Goal: Task Accomplishment & Management: Use online tool/utility

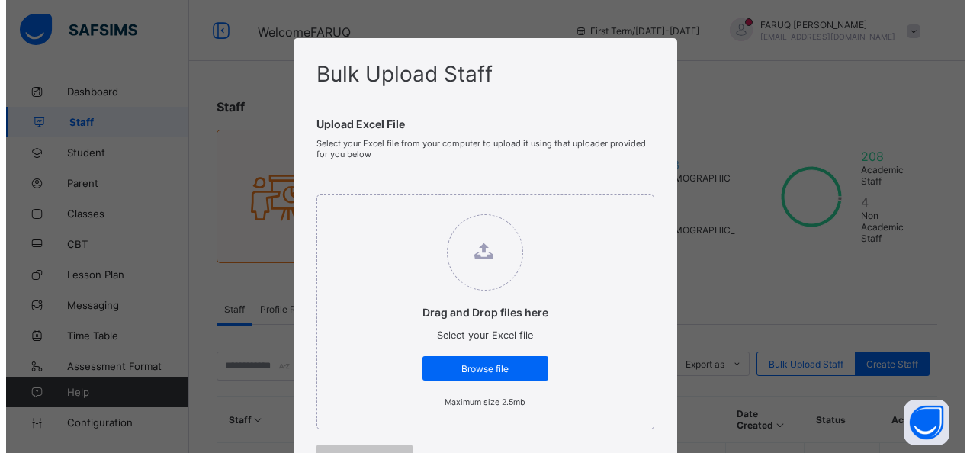
scroll to position [50, 0]
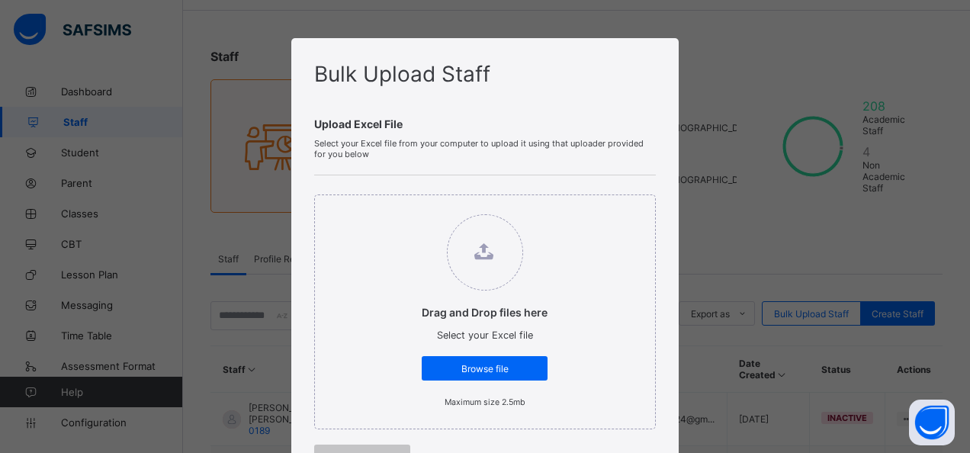
click at [745, 82] on div "Bulk Upload Staff Upload Excel File Select your Excel file from your computer t…" at bounding box center [485, 226] width 970 height 453
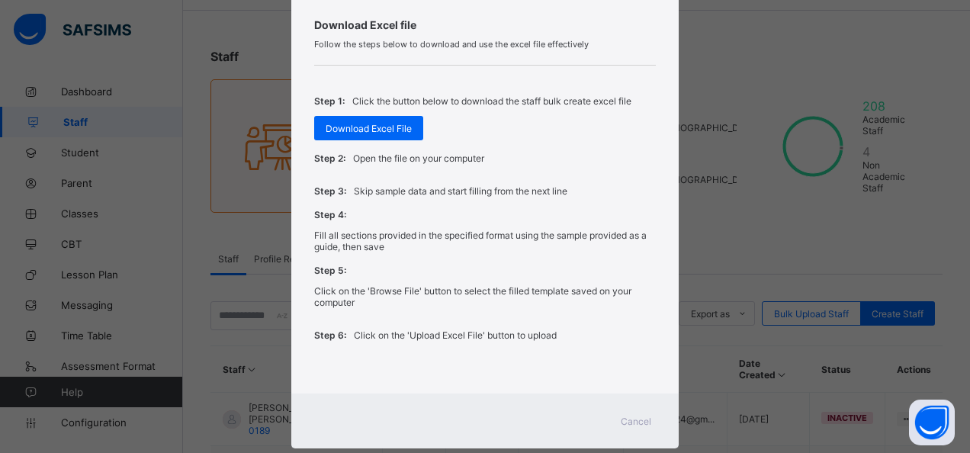
scroll to position [524, 0]
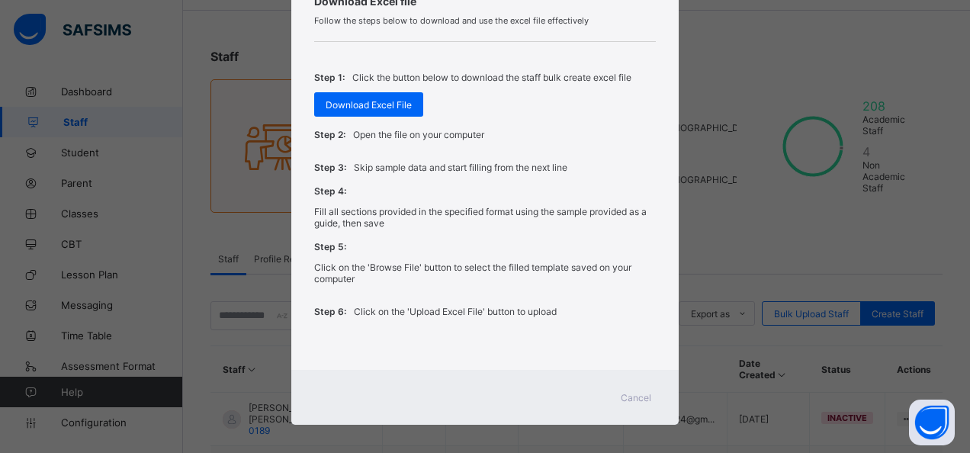
click at [625, 392] on span "Cancel" at bounding box center [636, 397] width 30 height 11
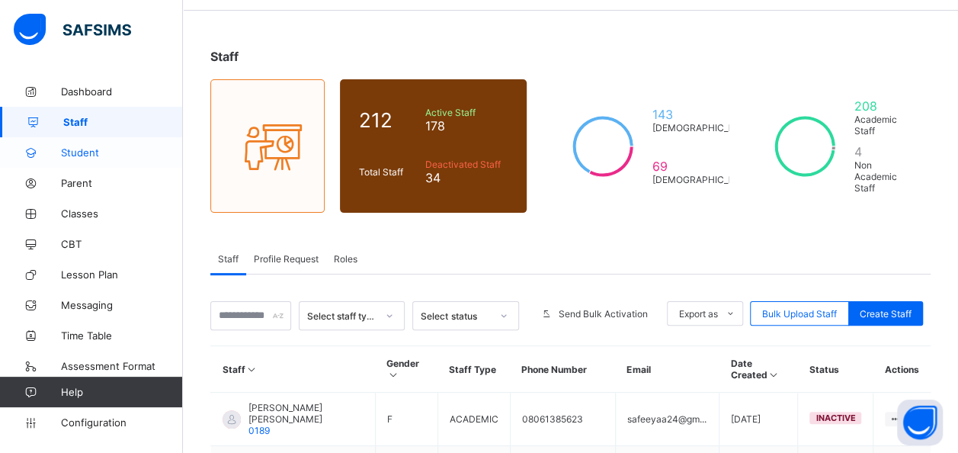
click at [114, 156] on span "Student" at bounding box center [122, 152] width 122 height 12
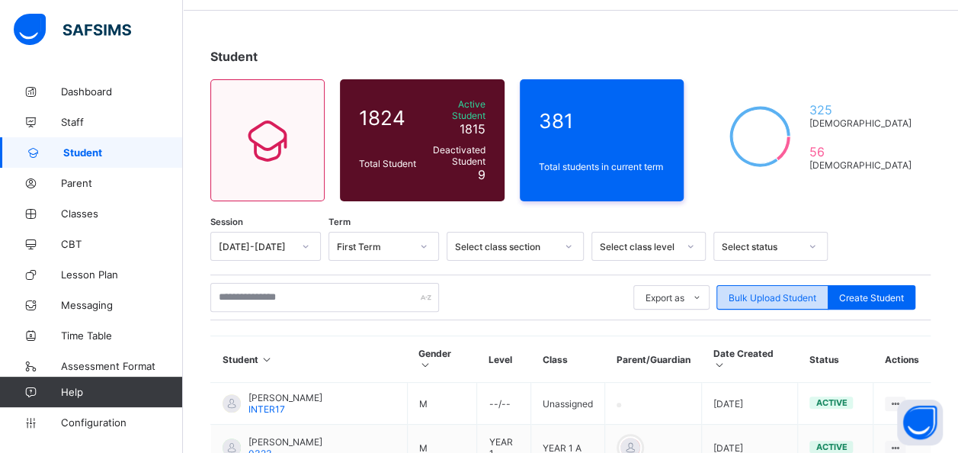
click at [781, 292] on span "Bulk Upload Student" at bounding box center [773, 297] width 88 height 11
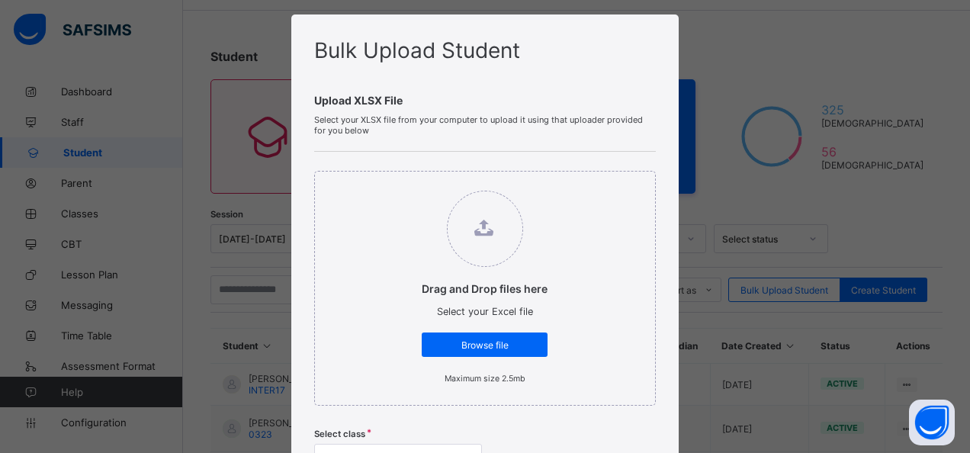
scroll to position [26, 0]
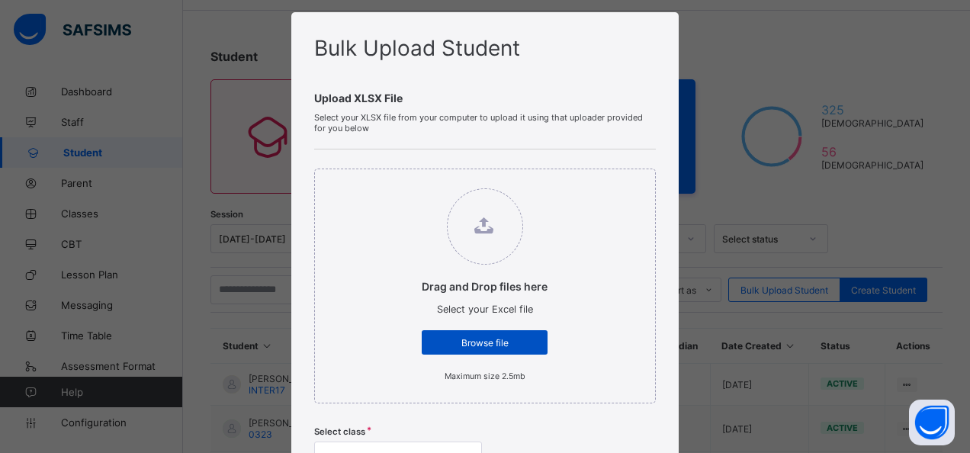
click at [473, 334] on div "Browse file" at bounding box center [485, 342] width 126 height 24
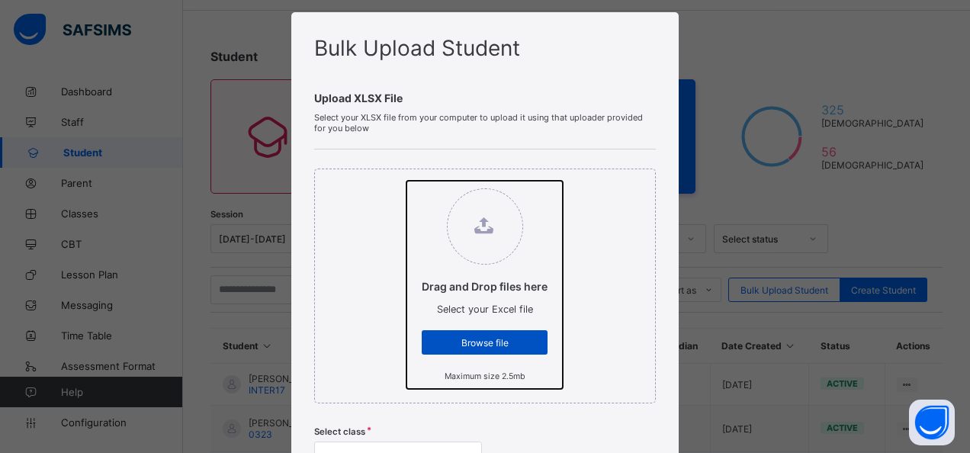
click at [406, 181] on input "Drag and Drop files here Select your Excel file Browse file Maximum size 2.5mb" at bounding box center [406, 181] width 0 height 0
type input "**********"
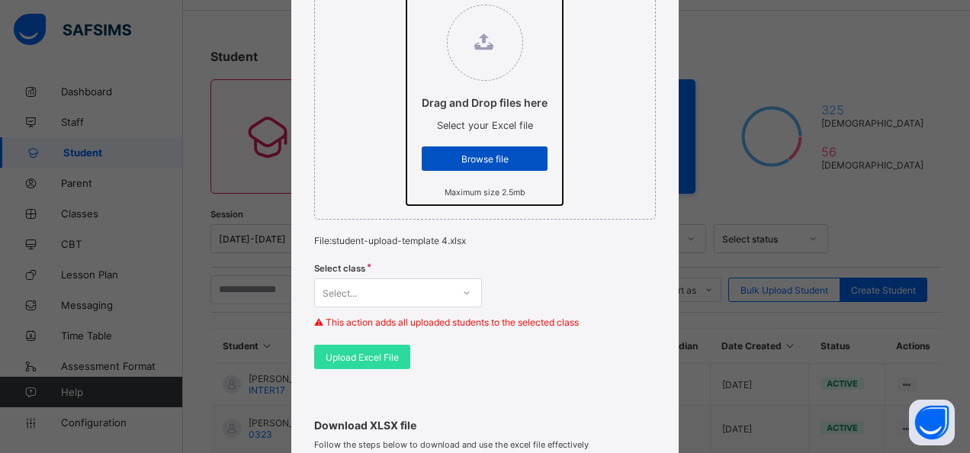
scroll to position [212, 0]
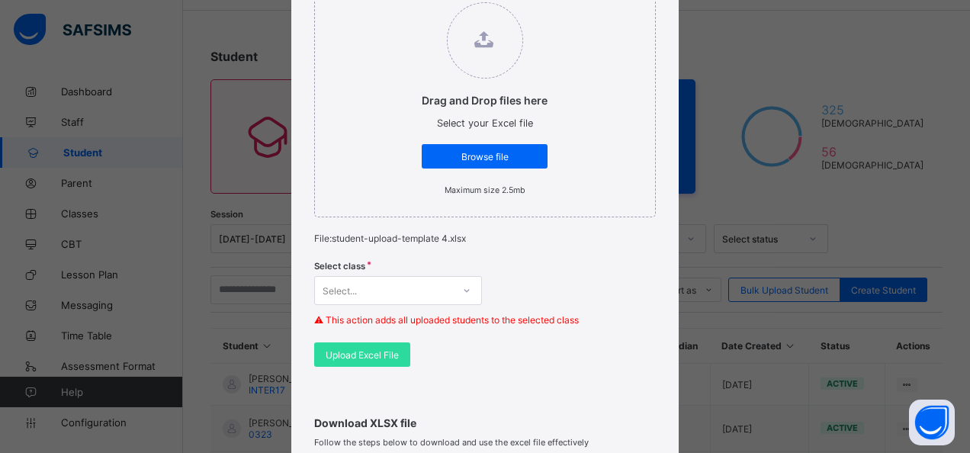
click at [463, 287] on div "Select..." at bounding box center [398, 290] width 168 height 29
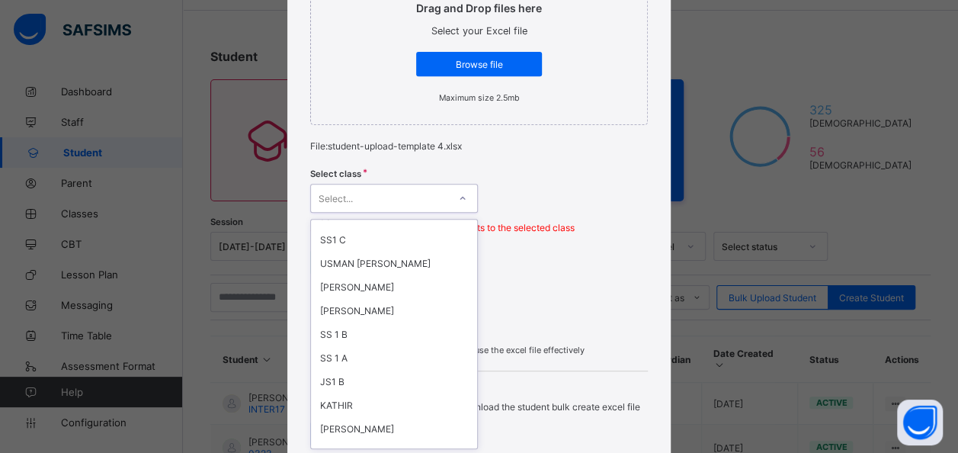
scroll to position [206, 0]
click at [329, 345] on div "SS 1 A" at bounding box center [394, 357] width 166 height 24
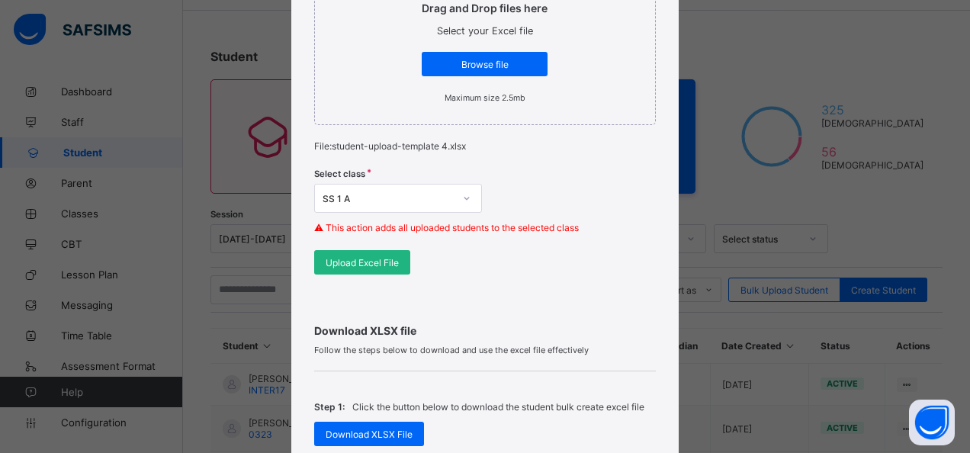
click at [365, 261] on span "Upload Excel File" at bounding box center [362, 262] width 73 height 11
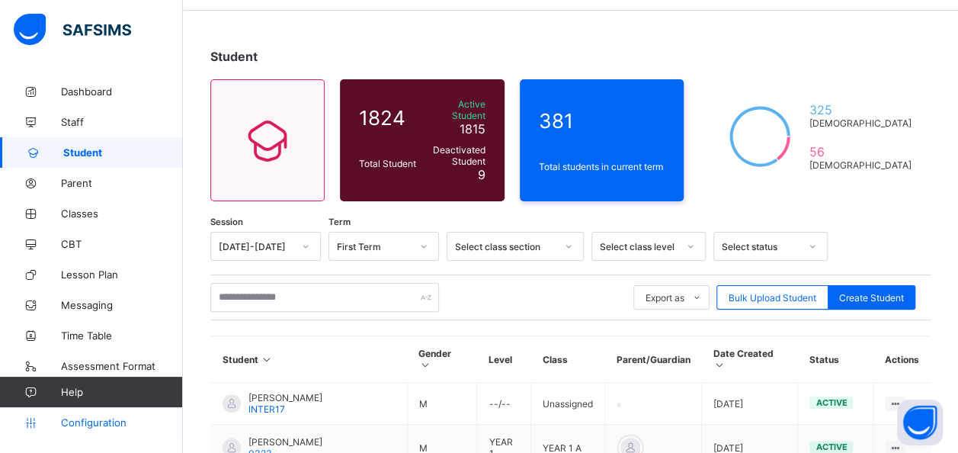
click at [88, 421] on span "Configuration" at bounding box center [121, 422] width 121 height 12
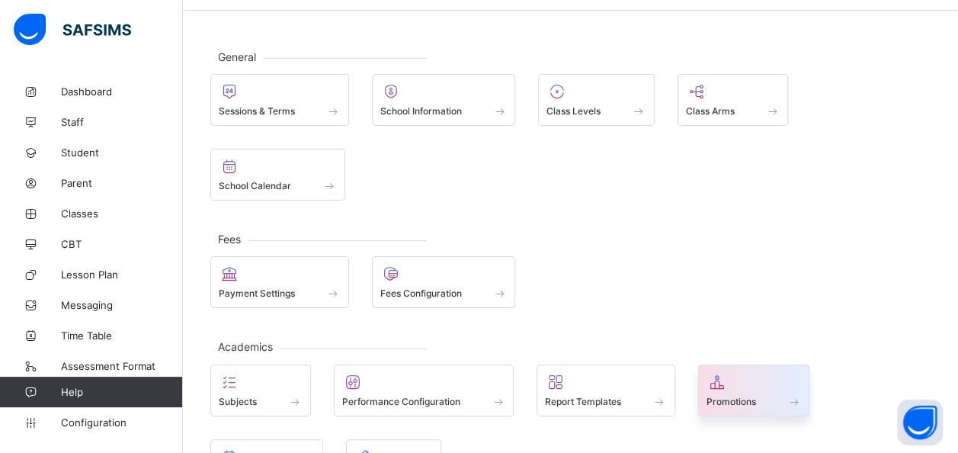
click at [755, 396] on span "Promotions" at bounding box center [732, 401] width 50 height 11
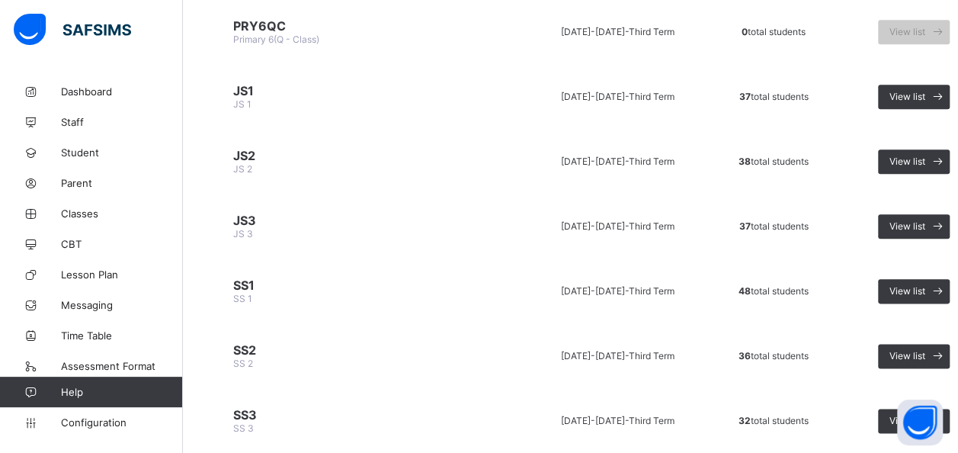
scroll to position [782, 0]
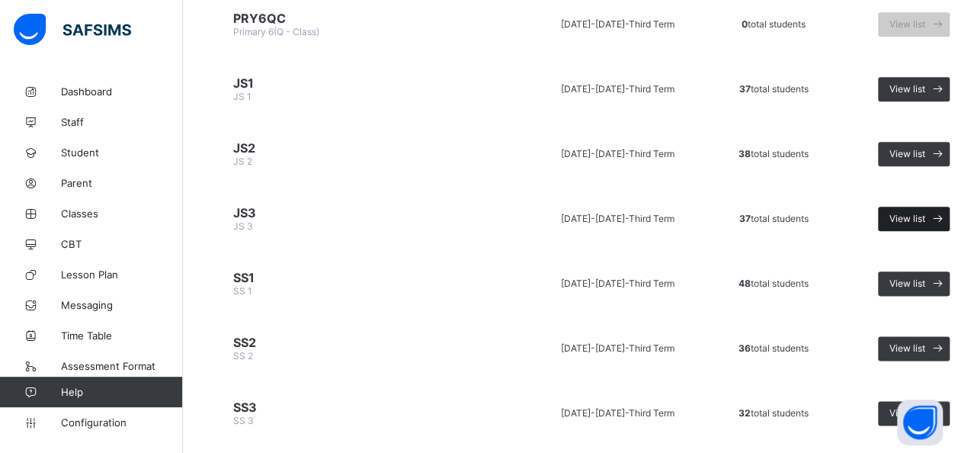
click at [909, 213] on span "View list" at bounding box center [908, 218] width 36 height 11
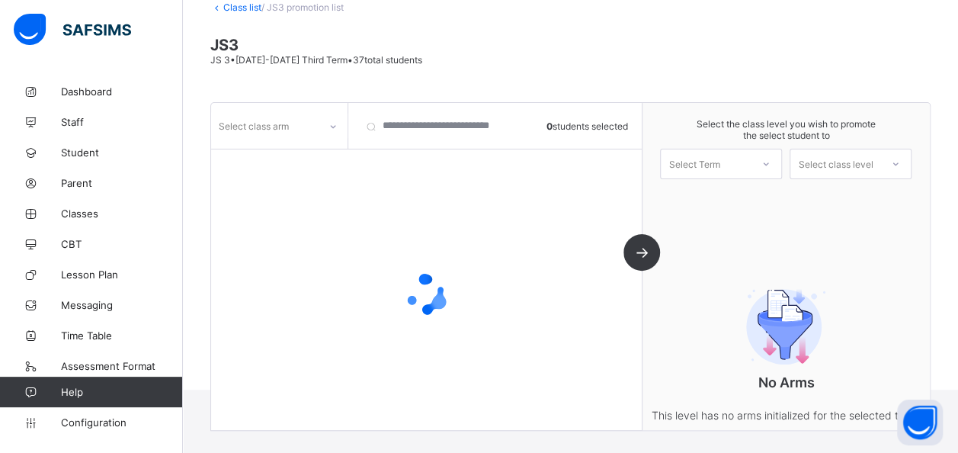
scroll to position [135, 0]
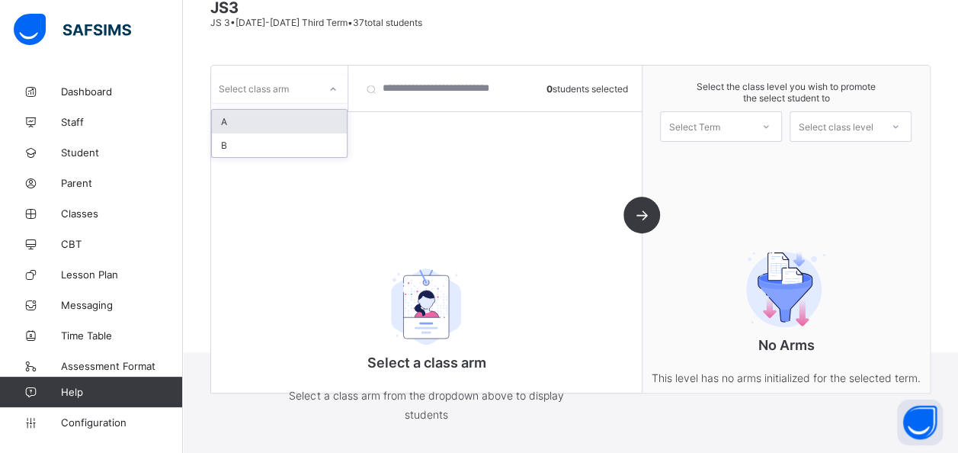
click at [340, 88] on div at bounding box center [333, 89] width 26 height 24
click at [274, 110] on div "A" at bounding box center [279, 122] width 135 height 24
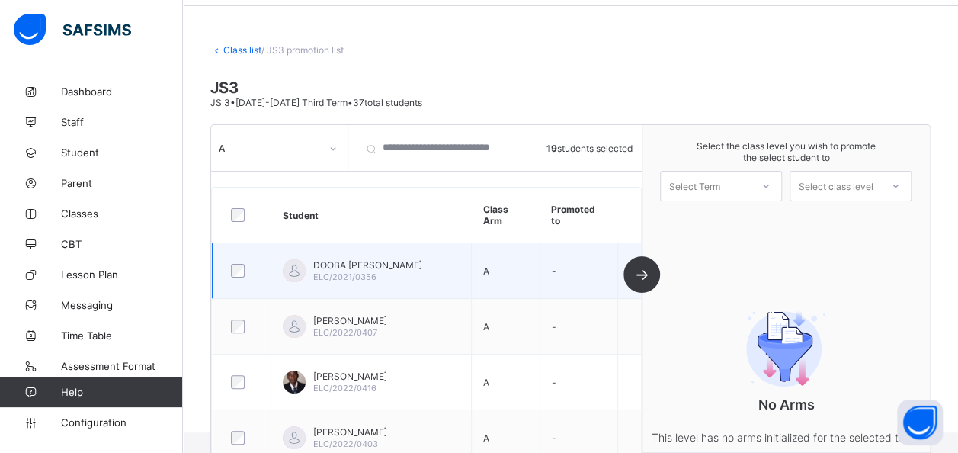
scroll to position [47, 0]
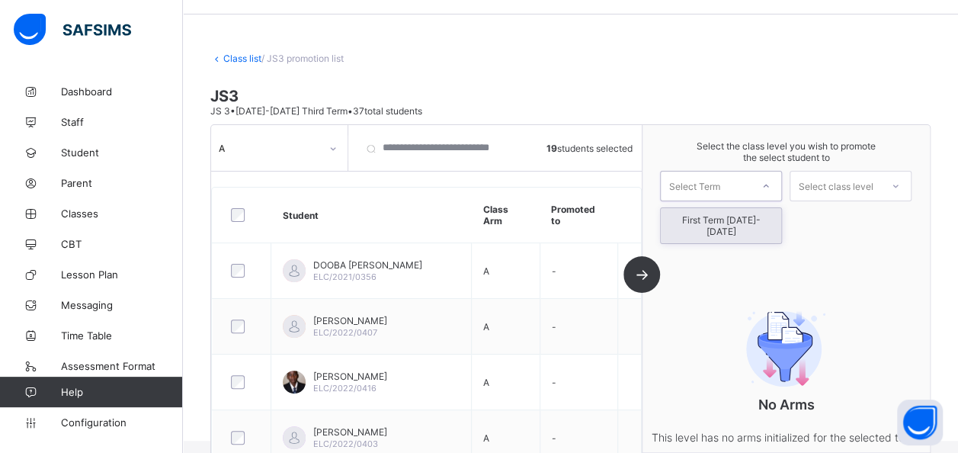
click at [775, 189] on div at bounding box center [766, 186] width 27 height 26
click at [744, 212] on div "First Term [DATE]-[DATE]" at bounding box center [721, 225] width 120 height 35
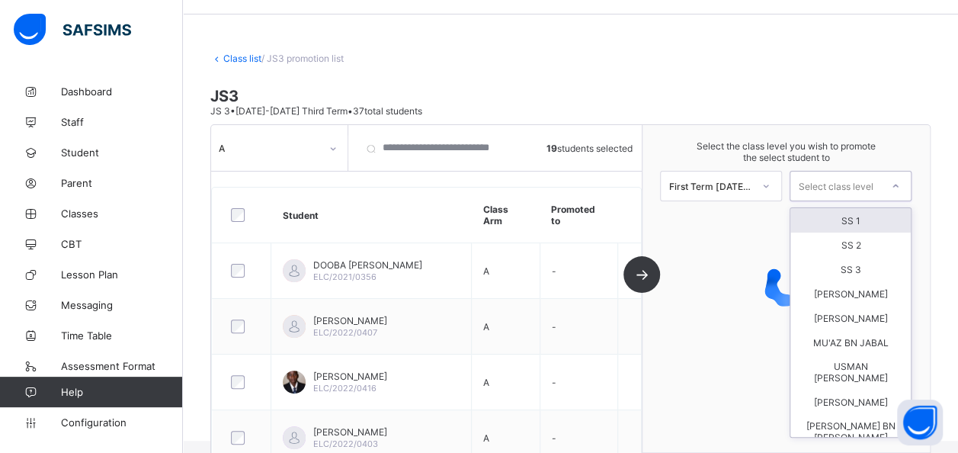
click at [899, 185] on icon at bounding box center [896, 185] width 5 height 3
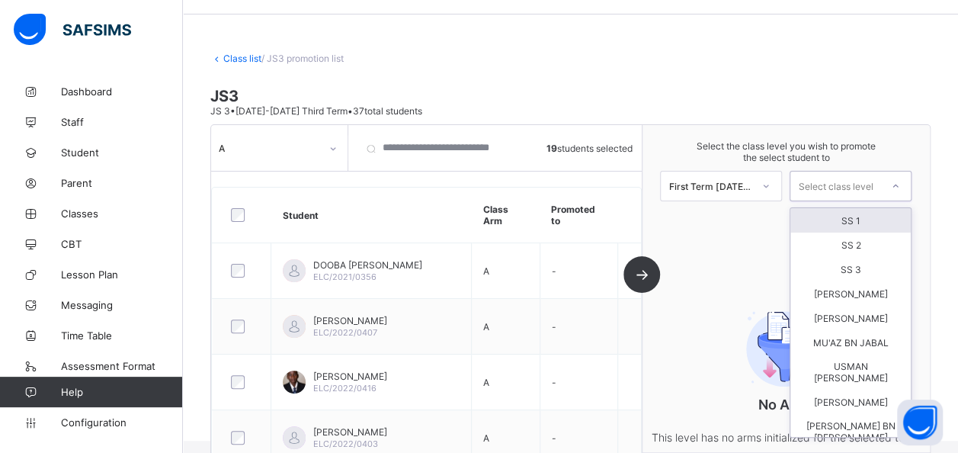
click at [865, 215] on div "SS 1" at bounding box center [851, 220] width 120 height 24
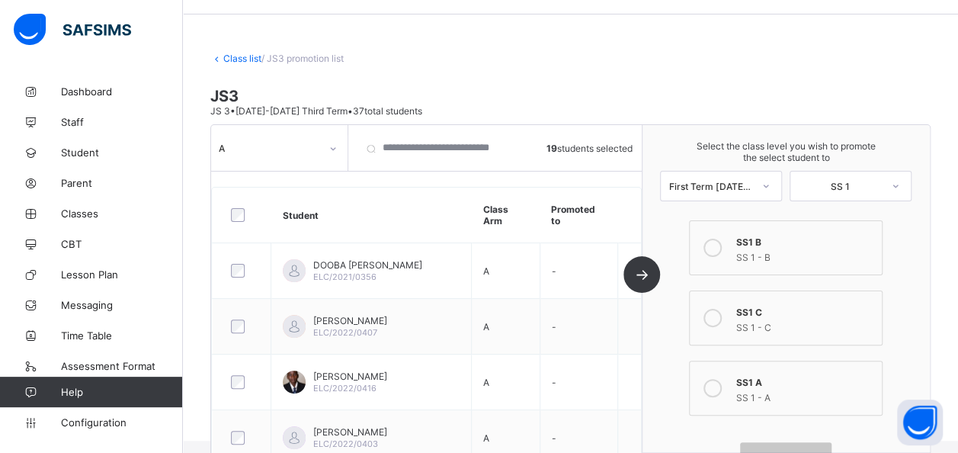
click at [721, 380] on icon at bounding box center [713, 388] width 18 height 18
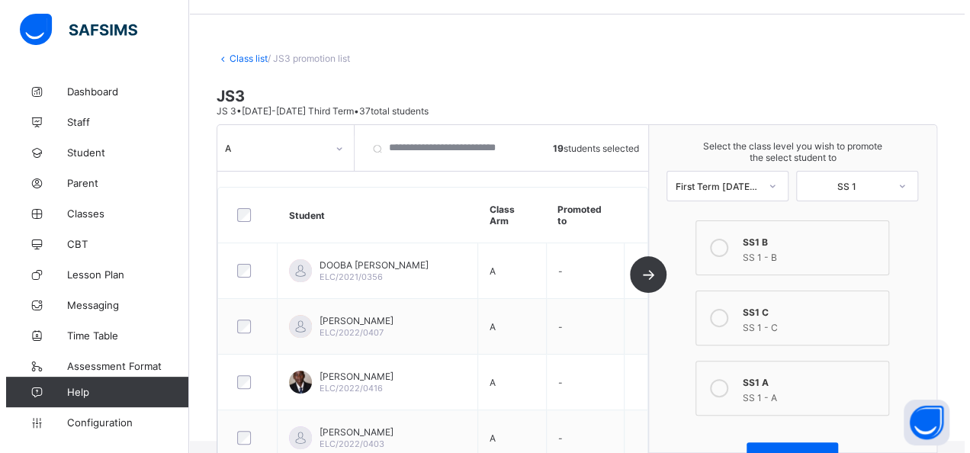
scroll to position [51, 0]
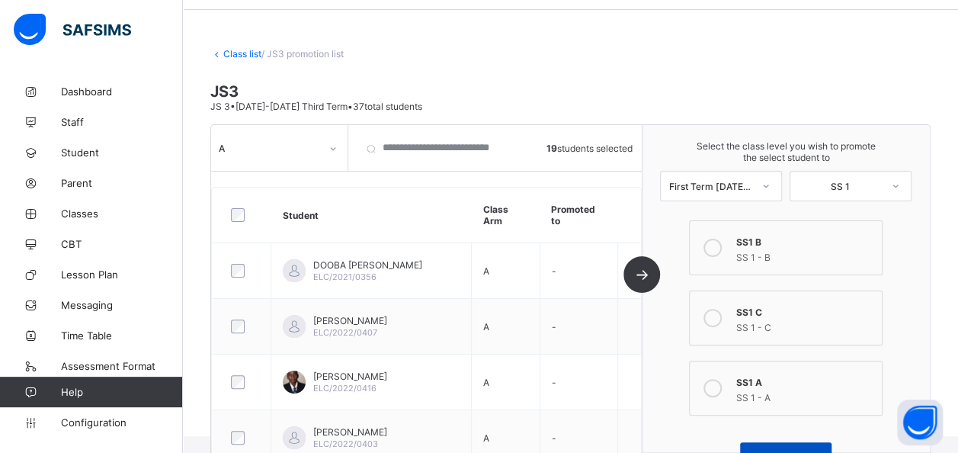
click at [787, 442] on div "Proceed" at bounding box center [785, 462] width 91 height 40
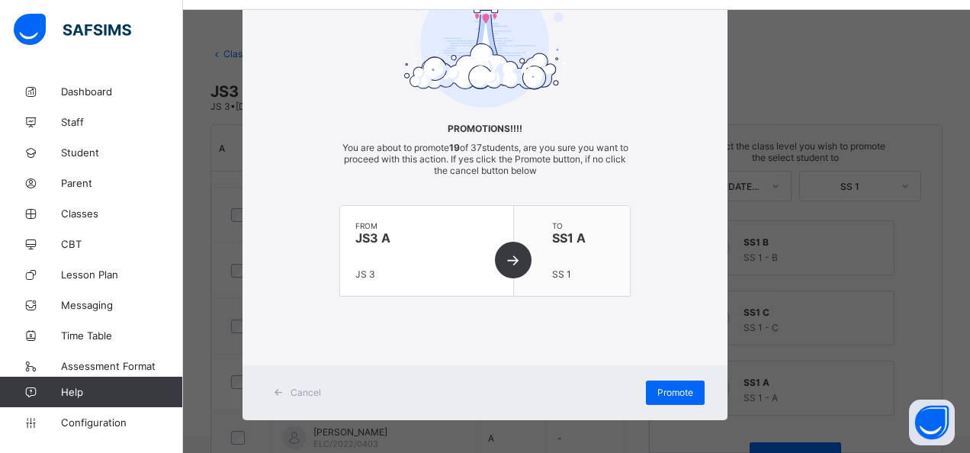
scroll to position [116, 0]
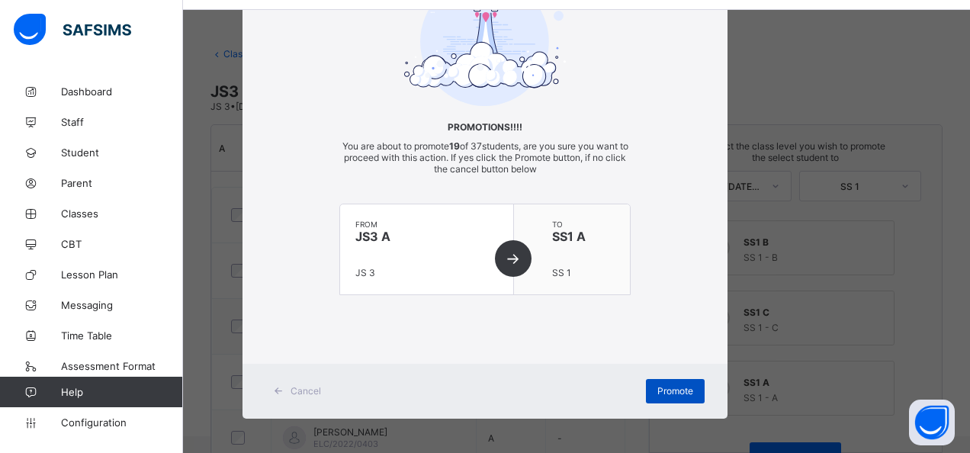
click at [660, 385] on span "Promote" at bounding box center [675, 390] width 36 height 11
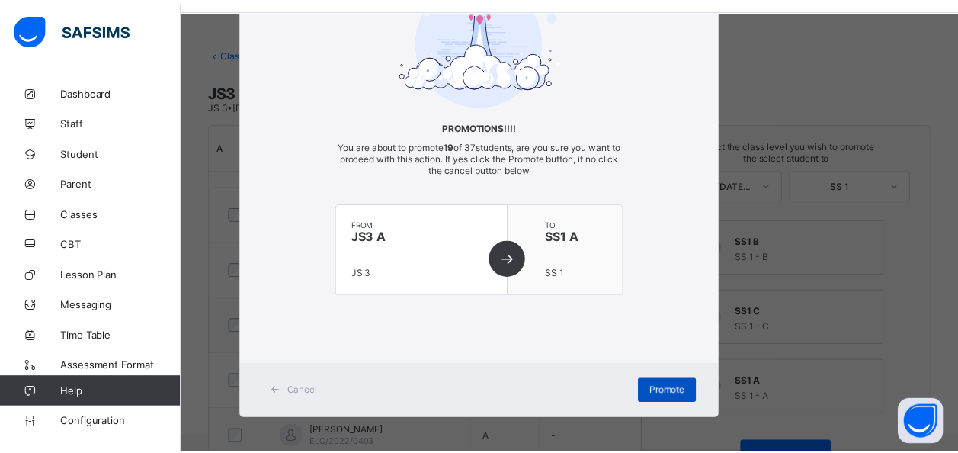
scroll to position [64, 0]
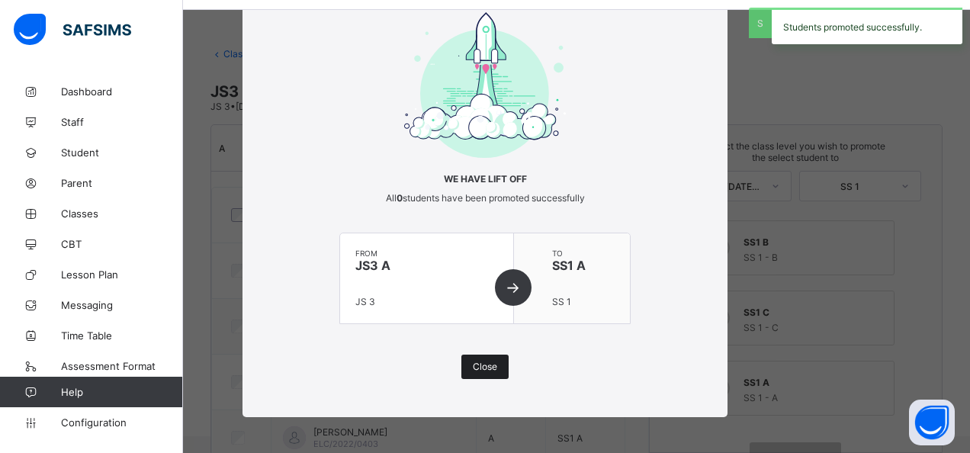
click at [496, 358] on div "Close" at bounding box center [484, 367] width 47 height 24
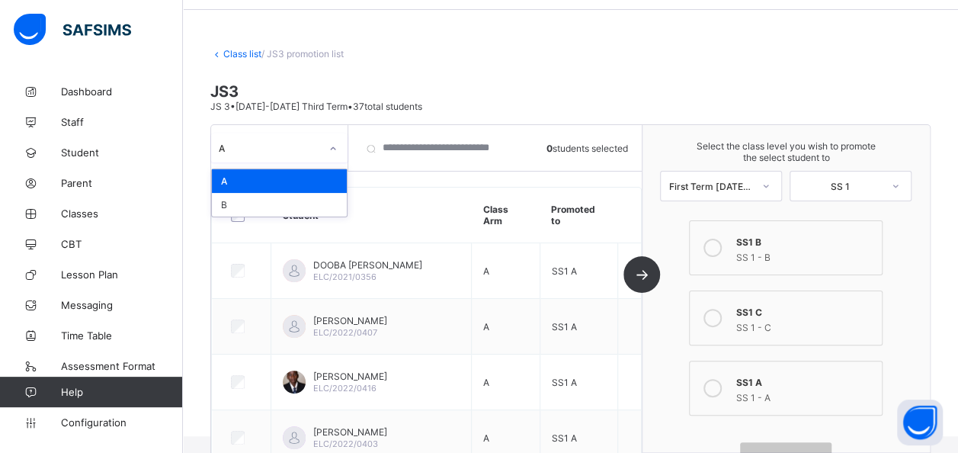
click at [335, 150] on icon at bounding box center [333, 148] width 9 height 15
click at [258, 194] on div "B" at bounding box center [279, 205] width 135 height 24
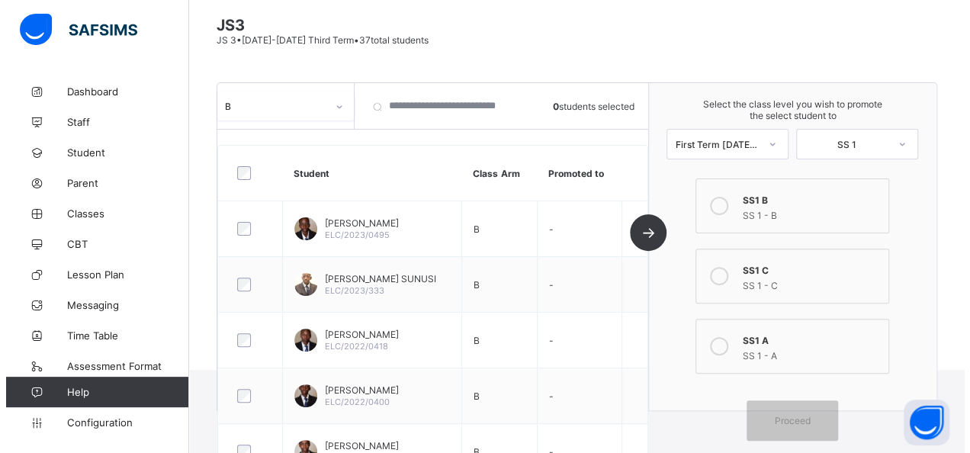
scroll to position [125, 0]
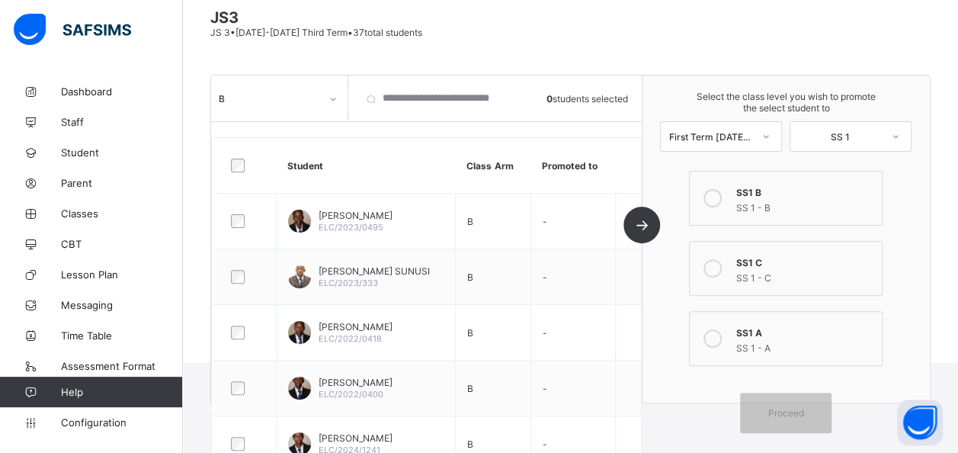
click at [722, 332] on icon at bounding box center [713, 338] width 18 height 18
click at [722, 266] on icon at bounding box center [713, 268] width 18 height 18
click at [717, 329] on icon at bounding box center [713, 338] width 18 height 18
click at [801, 409] on div "Proceed" at bounding box center [785, 413] width 91 height 40
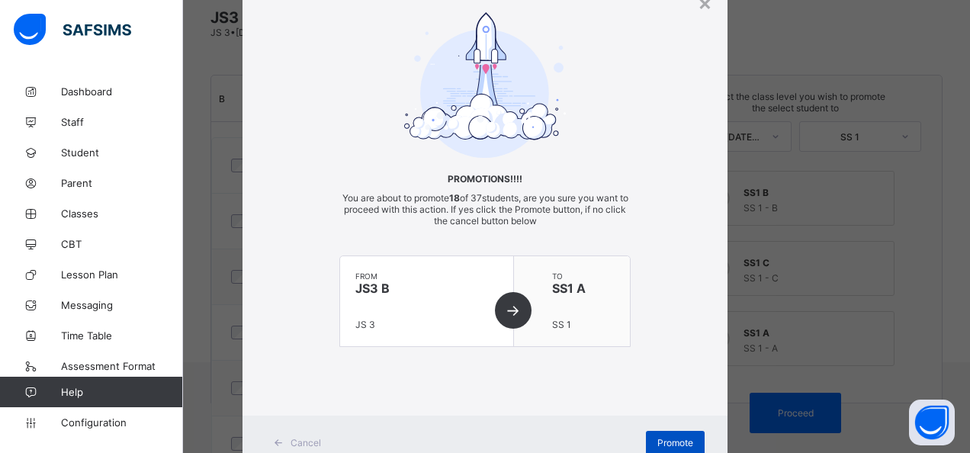
click at [683, 444] on span "Promote" at bounding box center [675, 442] width 36 height 11
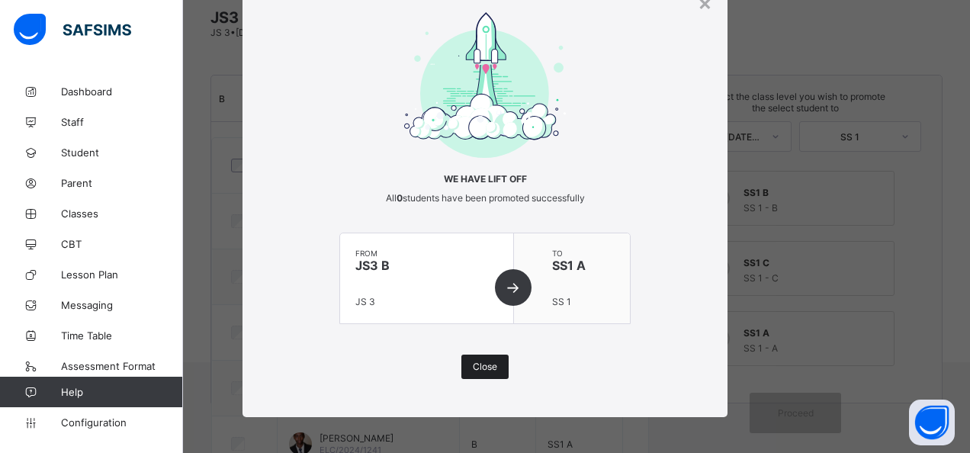
click at [474, 361] on span "Close" at bounding box center [485, 366] width 24 height 11
